Goal: Task Accomplishment & Management: Manage account settings

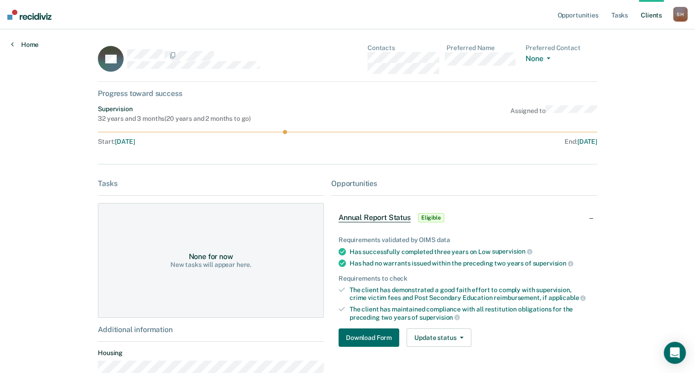
click at [30, 42] on link "Home" at bounding box center [25, 44] width 28 height 8
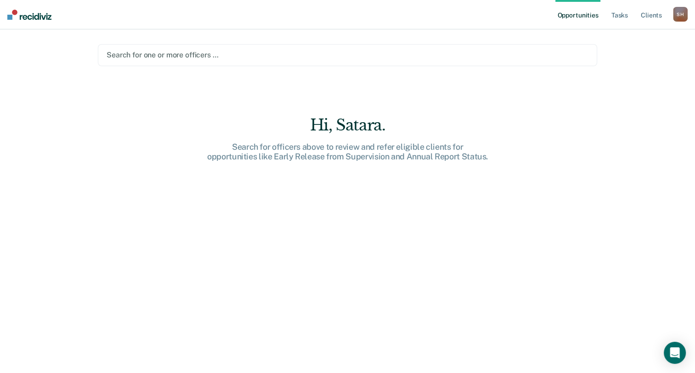
click at [166, 53] on div at bounding box center [347, 55] width 482 height 11
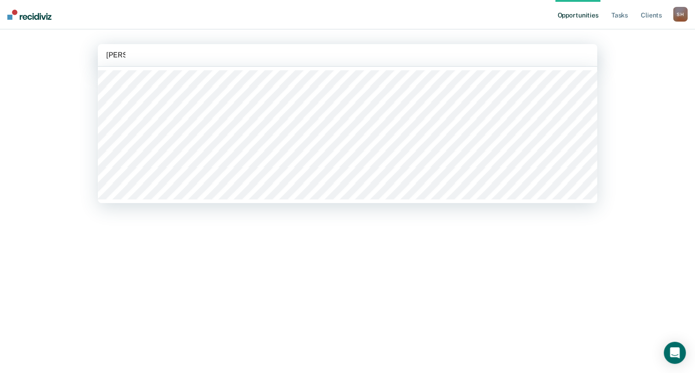
type input "[PERSON_NAME]"
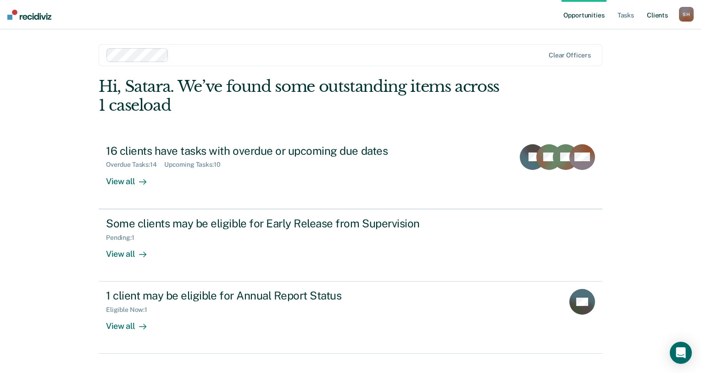
click at [657, 16] on link "Client s" at bounding box center [657, 14] width 25 height 29
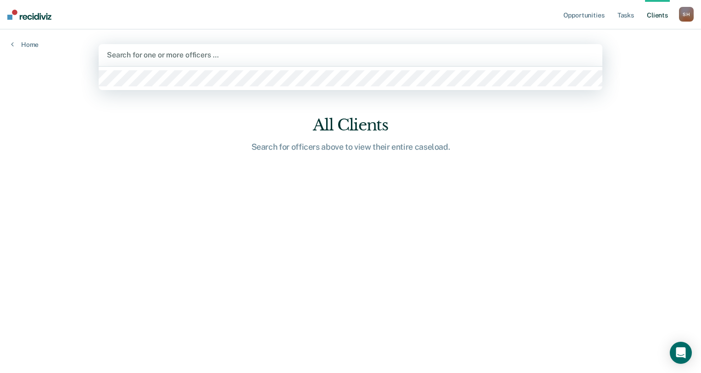
click at [156, 57] on div at bounding box center [351, 55] width 488 height 11
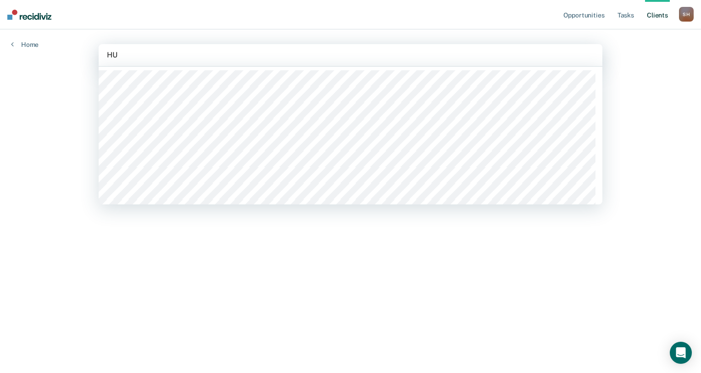
type input "H"
type input "BROWN"
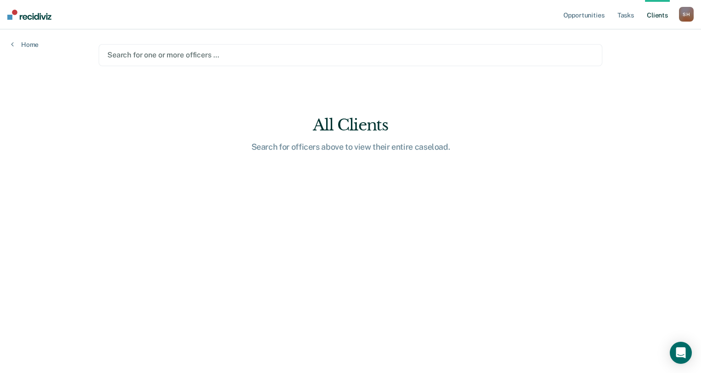
click at [178, 56] on div at bounding box center [350, 55] width 487 height 11
click at [175, 50] on div at bounding box center [350, 55] width 487 height 11
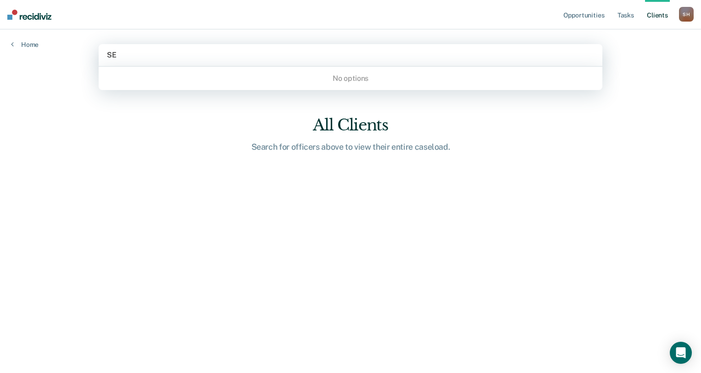
type input "S"
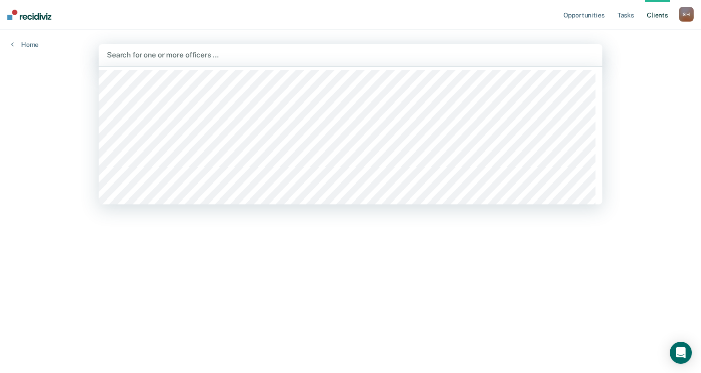
click at [139, 53] on div at bounding box center [351, 55] width 488 height 11
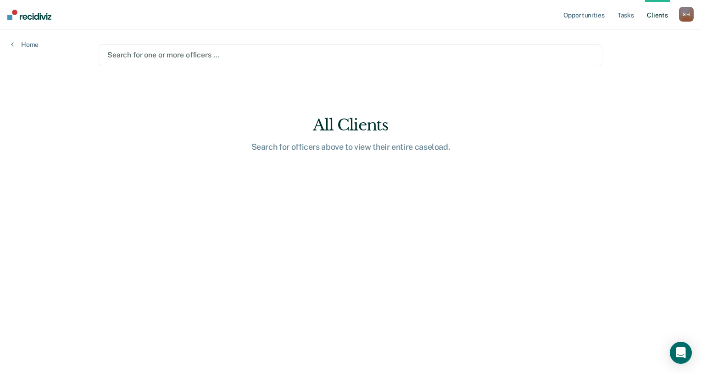
click at [134, 55] on div at bounding box center [350, 55] width 487 height 11
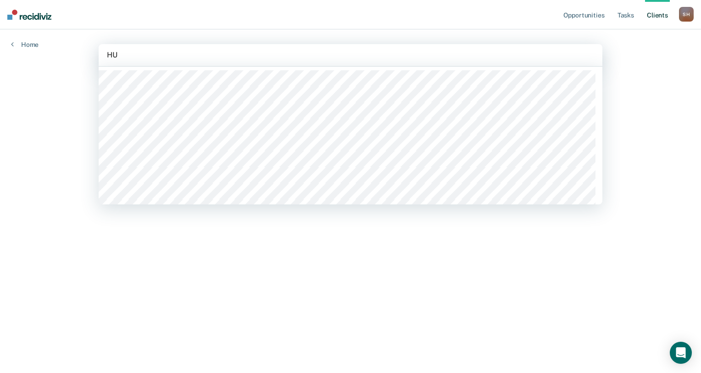
type input "H"
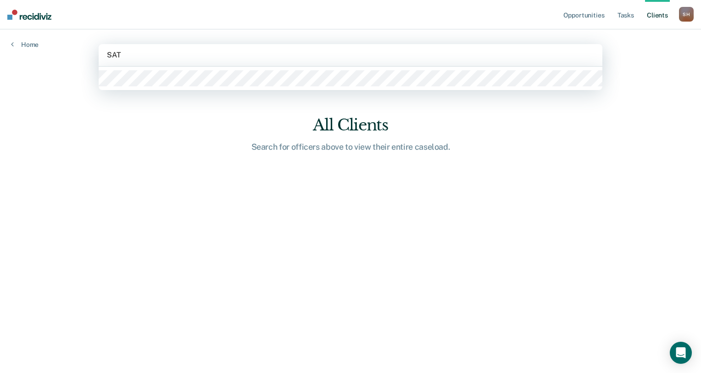
type input "SATA"
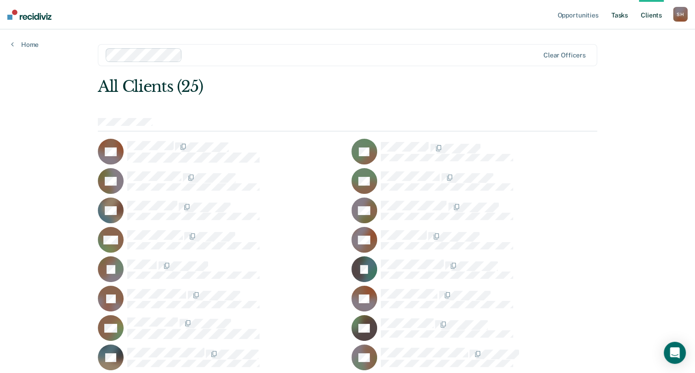
click at [620, 18] on link "Tasks" at bounding box center [619, 14] width 20 height 29
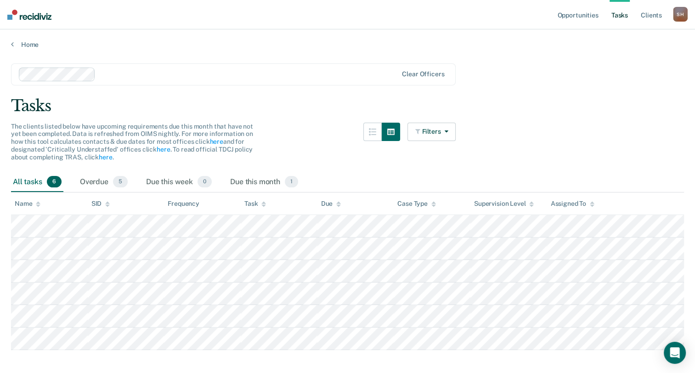
scroll to position [13, 0]
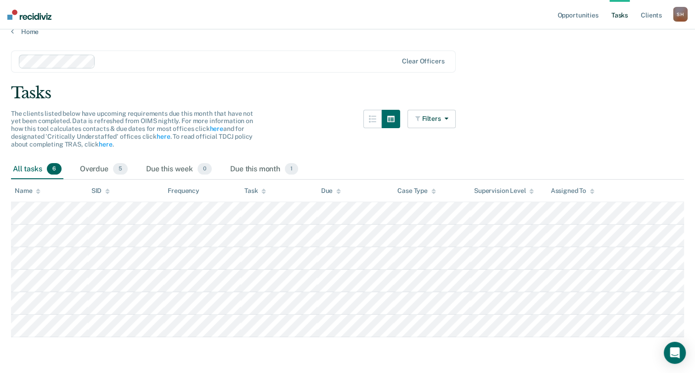
click at [117, 167] on span "5" at bounding box center [120, 169] width 15 height 12
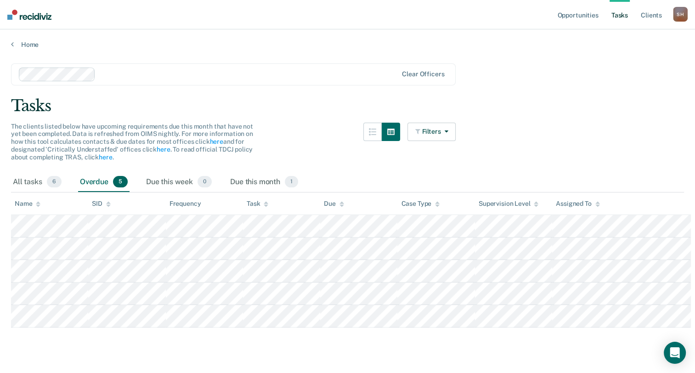
scroll to position [0, 0]
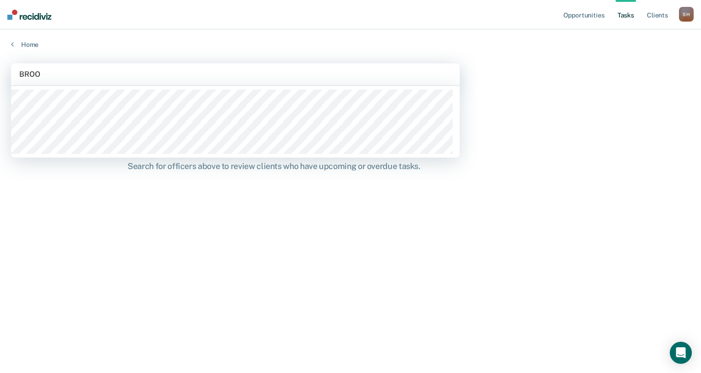
type input "BROOK"
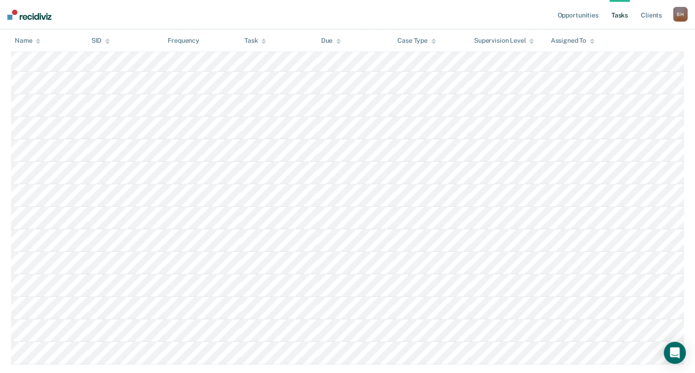
scroll to position [367, 0]
